Goal: Check status: Check status

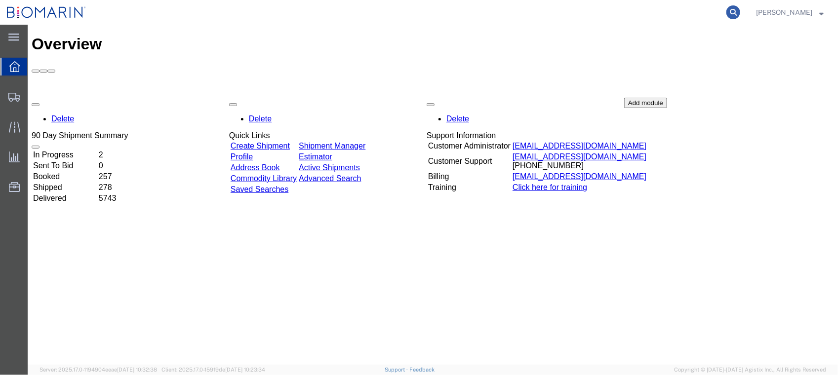
click at [740, 15] on icon at bounding box center [734, 12] width 14 height 14
paste input "SF102382737"
type input "SF102382737"
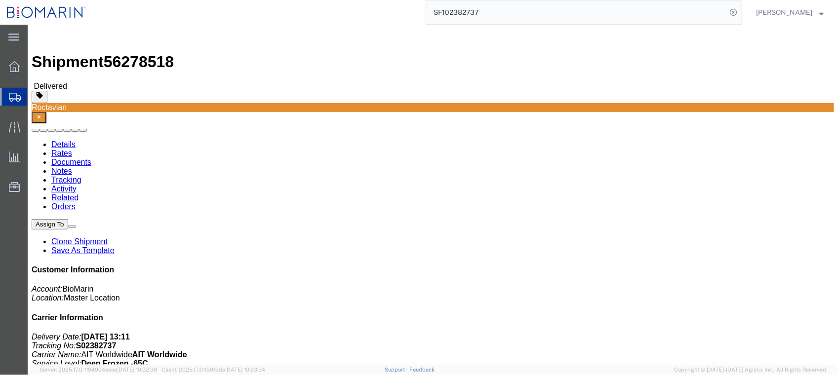
click link "Documents"
